Goal: Contribute content

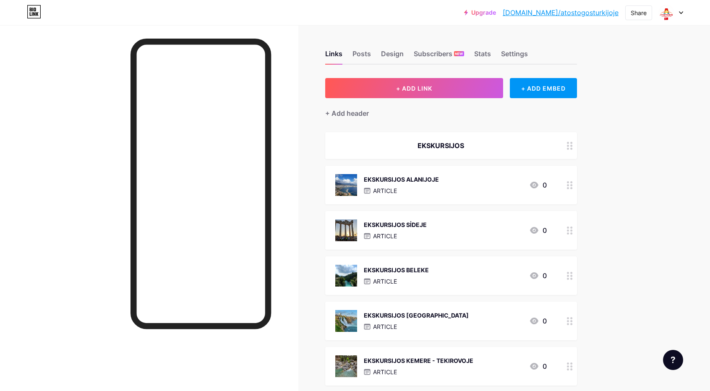
click at [417, 178] on div "EKSKURSIJOS ALANIJOJE" at bounding box center [401, 179] width 75 height 9
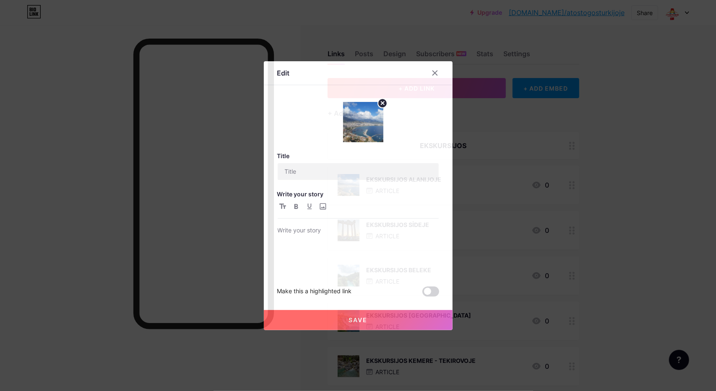
type input "EKSKURSIJOS ALANIJOJE"
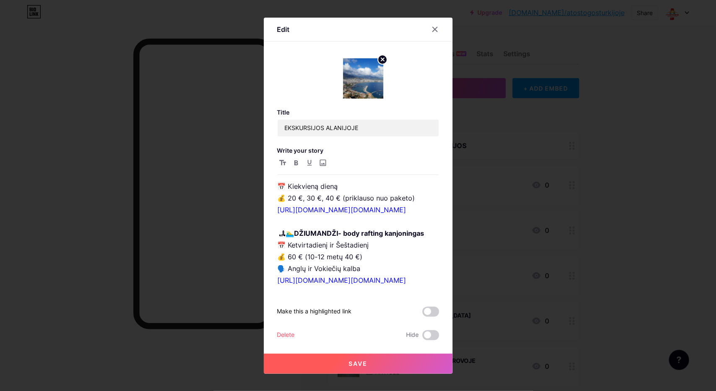
scroll to position [881, 0]
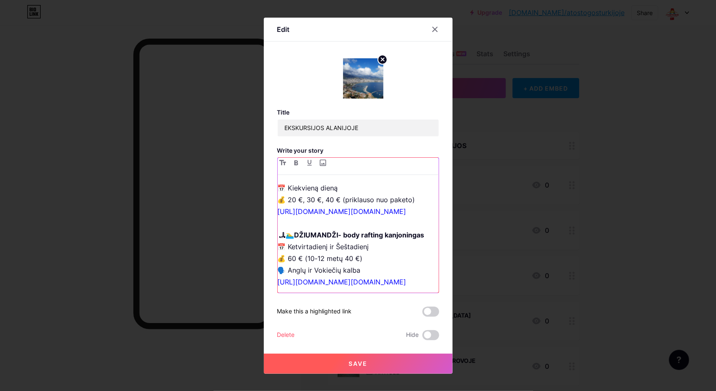
drag, startPoint x: 292, startPoint y: 239, endPoint x: 286, endPoint y: 239, distance: 6.7
click at [286, 163] on p "🎈 Kapadokija (2 dienos) 📅 Pirmadienis, ketvirtadienis, šeštadienis 💰 55 € (4–7 …" at bounding box center [358, 139] width 161 height 47
click at [340, 163] on p "🎈 Kapadokija (2 dienos) 📅 Pirmadienis, ketvirtadienis, šeštadienis 💰 45 € (4–7 …" at bounding box center [358, 139] width 161 height 47
click at [371, 163] on p "🎈 Kapadokija (2 dienos) 📅 Pirmadienis, ketvirtadienis, šeštadienis 💰 45 € (4–7 …" at bounding box center [358, 139] width 161 height 47
drag, startPoint x: 285, startPoint y: 236, endPoint x: 353, endPoint y: 239, distance: 68.0
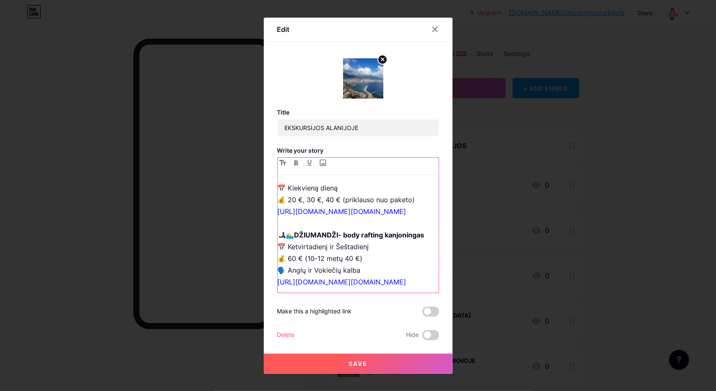
click at [353, 163] on p "🎈 Kapadokija (2 dienos) 📅 Pirmadienis, ketvirtadienis, šeštadienis 💰 45 € (4–7 …" at bounding box center [358, 139] width 161 height 47
copy p "5 € (4–7 m. – 30 €)"
click at [344, 360] on button "Save" at bounding box center [358, 364] width 189 height 20
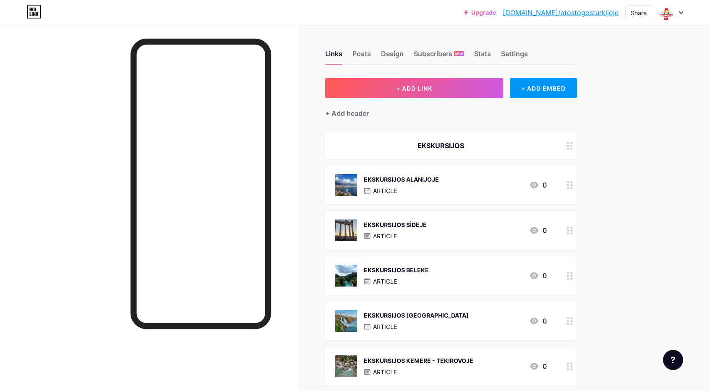
click at [411, 226] on div "EKSKURSIJOS SİDEJE" at bounding box center [395, 224] width 63 height 9
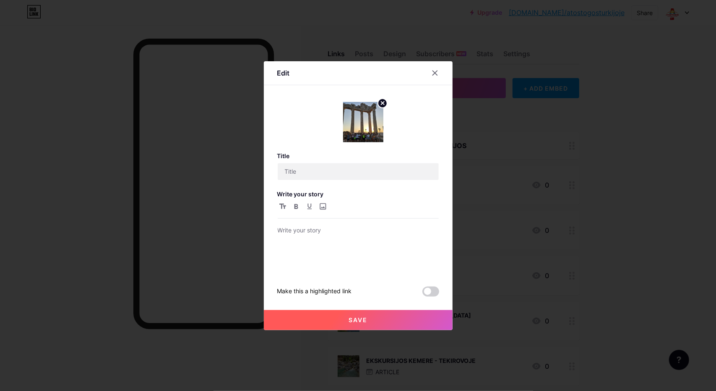
type input "EKSKURSIJOS SİDEJE"
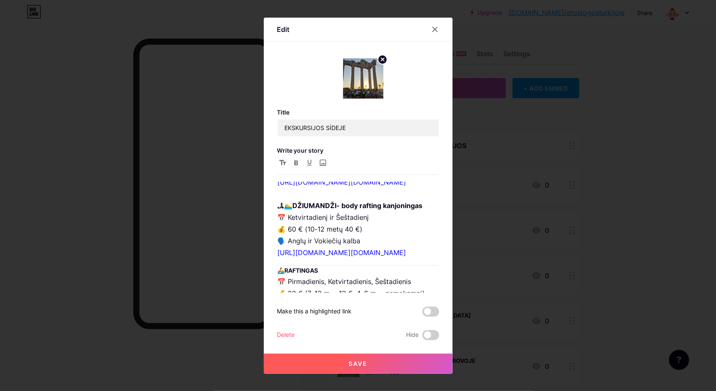
scroll to position [629, 0]
drag, startPoint x: 287, startPoint y: 250, endPoint x: 353, endPoint y: 250, distance: 66.3
click at [353, 250] on p "📅 Pirmadienis, ketvirtadienis, šeštadienis 💰 55 € (4–7 m. – 35 €) 🗣 Anglų, rusų…" at bounding box center [358, 199] width 161 height 118
click at [355, 364] on span "Save" at bounding box center [358, 363] width 19 height 7
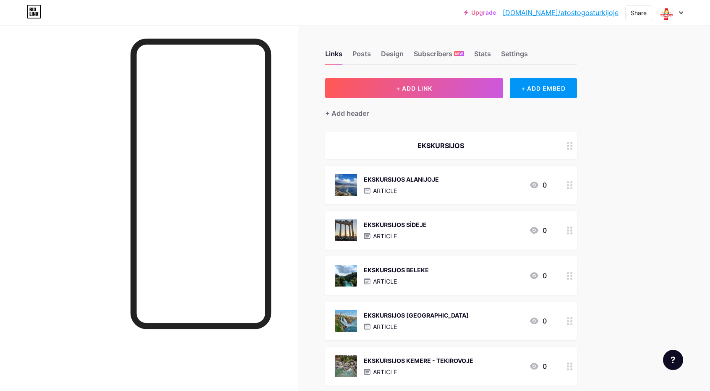
click at [406, 272] on div "EKSKURSIJOS BELEKE" at bounding box center [396, 270] width 65 height 9
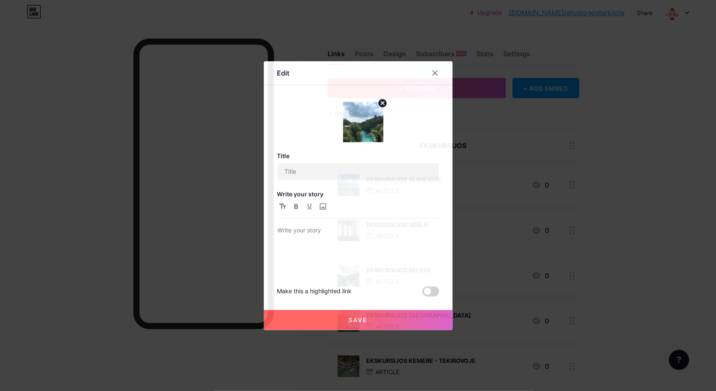
type input "EKSKURSIJOS BELEKE"
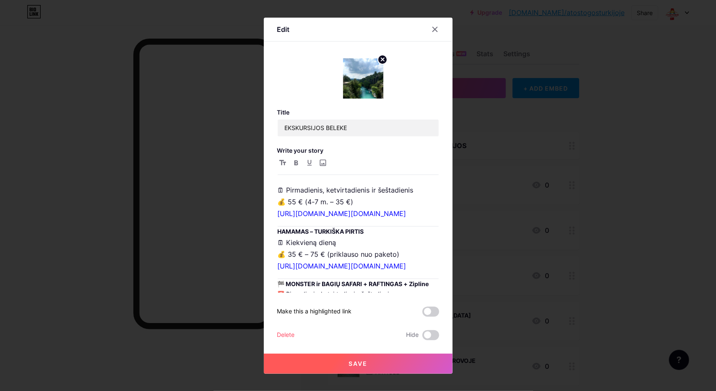
scroll to position [462, 0]
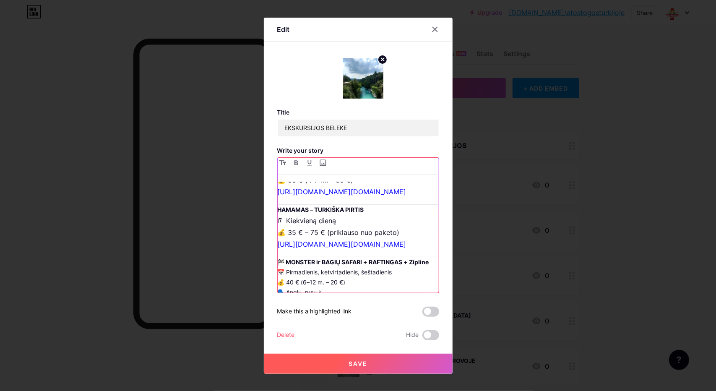
click at [302, 198] on p "🗓 Pirmadienis, ketvirtadienis ir šeštadienis 💰 55 € (4-7 m. – 35 €) [URL][DOMAI…" at bounding box center [358, 179] width 161 height 35
drag, startPoint x: 351, startPoint y: 248, endPoint x: 285, endPoint y: 247, distance: 65.9
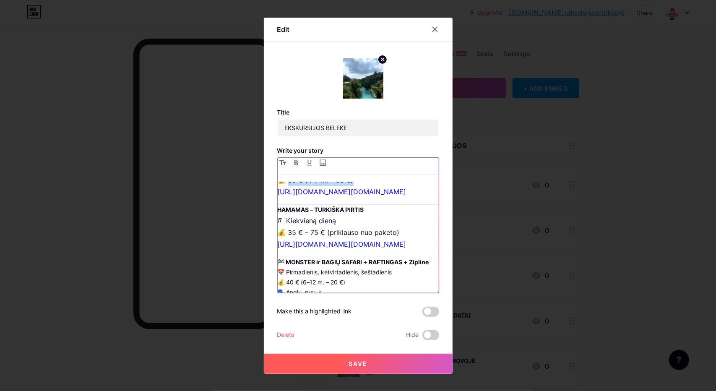
click at [285, 198] on p "🗓 Pirmadienis, ketvirtadienis ir šeštadienis 💰 55 € (4-7 m. – 35 €) [URL][DOMAI…" at bounding box center [358, 179] width 161 height 35
click at [360, 364] on span "Save" at bounding box center [358, 363] width 19 height 7
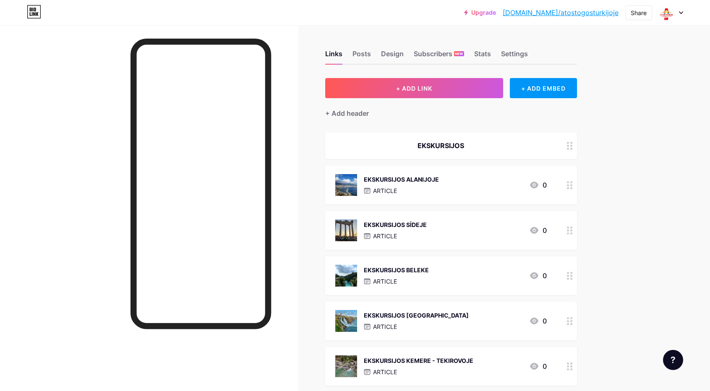
click at [403, 315] on div "EKSKURSIJOS [GEOGRAPHIC_DATA]" at bounding box center [416, 315] width 105 height 9
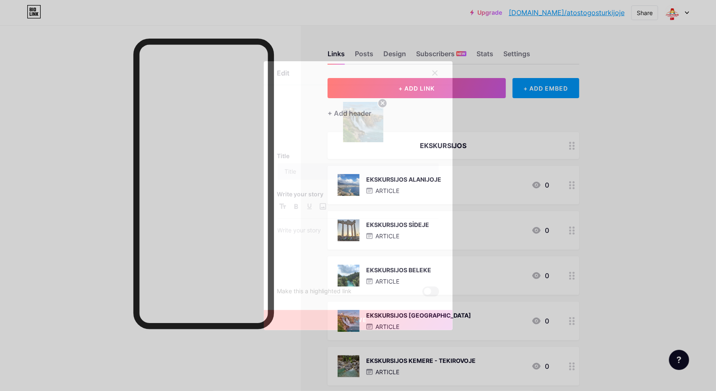
type input "EKSKURSIJOS [GEOGRAPHIC_DATA]"
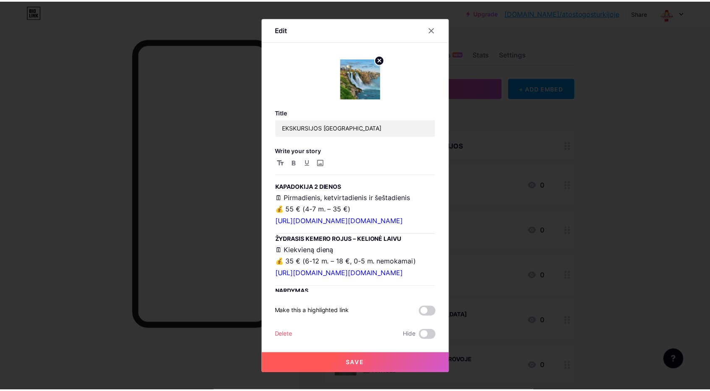
scroll to position [839, 0]
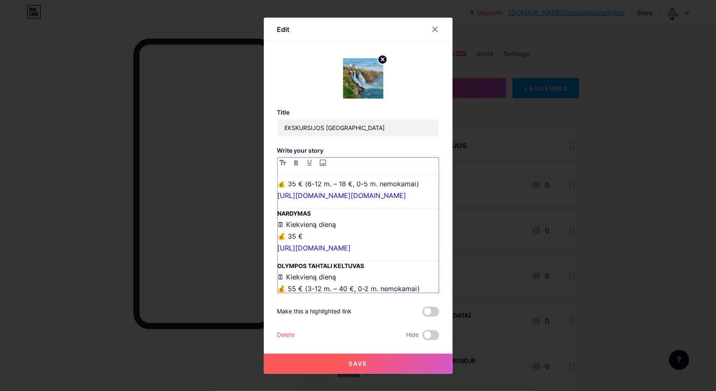
click at [312, 149] on p "🗓 Pirmadienis, ketvirtadienis ir šeštadienis 💰 55 € (4-7 m. – 35 €) [URL][DOMAI…" at bounding box center [358, 131] width 161 height 35
drag, startPoint x: 287, startPoint y: 256, endPoint x: 351, endPoint y: 258, distance: 63.8
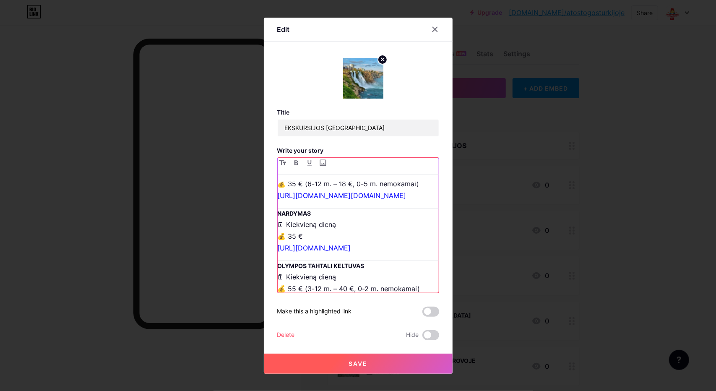
click at [351, 149] on p "🗓 Pirmadienis, ketvirtadienis ir šeštadienis 💰 55 € (4-7 m. – 35 €) [URL][DOMAI…" at bounding box center [358, 131] width 161 height 35
click at [349, 360] on span "Save" at bounding box center [358, 363] width 19 height 7
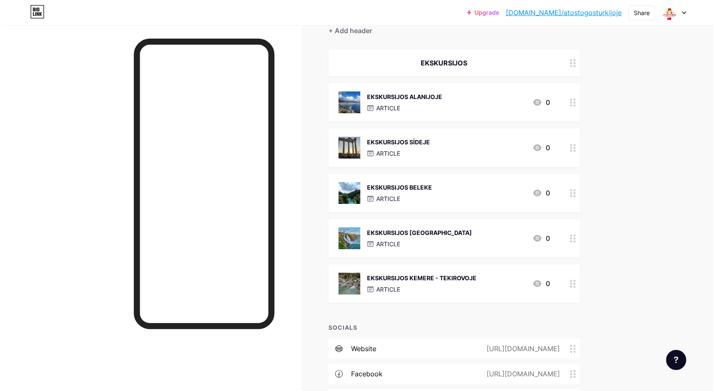
scroll to position [84, 0]
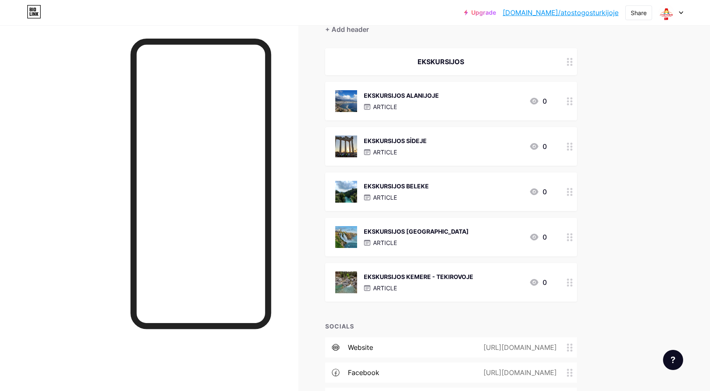
click at [426, 277] on div "EKSKURSIJOS KEMERE - TEKIROVOJE" at bounding box center [419, 276] width 110 height 9
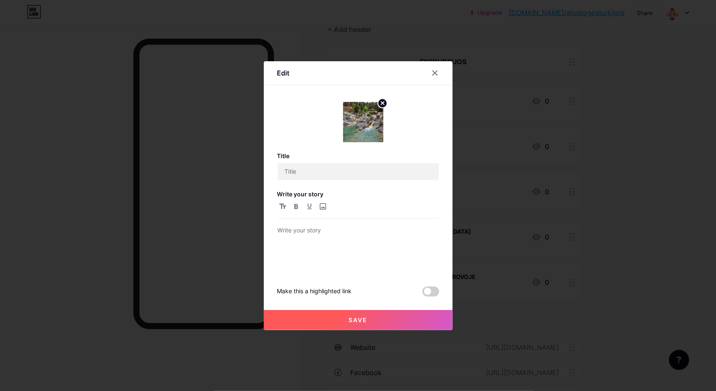
type input "EKSKURSIJOS KEMERE - TEKIROVOJE"
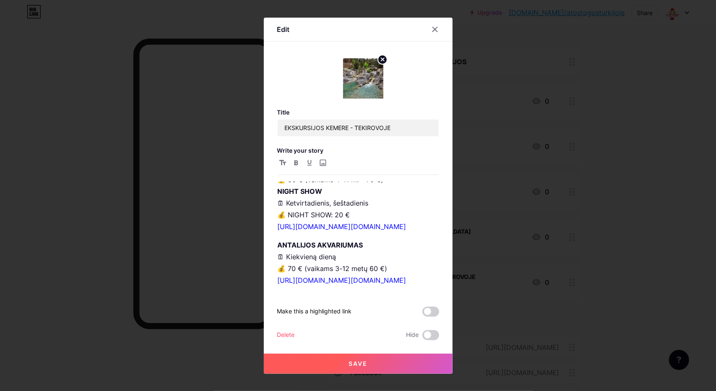
scroll to position [1343, 0]
drag, startPoint x: 286, startPoint y: 241, endPoint x: 346, endPoint y: 241, distance: 60.0
click at [346, 144] on p "KAPADOKIJA 2 DIENOS 🗓 Pirmadienis, ketvirtadienis, šeštadienis 💰 55 € (4-7 m. 3…" at bounding box center [358, 114] width 161 height 59
click at [311, 142] on link "[URL][DOMAIN_NAME][DOMAIN_NAME]" at bounding box center [342, 137] width 129 height 8
